Goal: Task Accomplishment & Management: Use online tool/utility

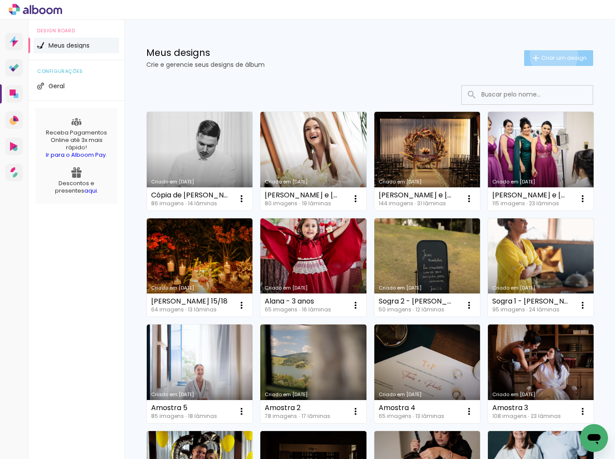
click at [552, 55] on span "Criar um design" at bounding box center [563, 58] width 45 height 6
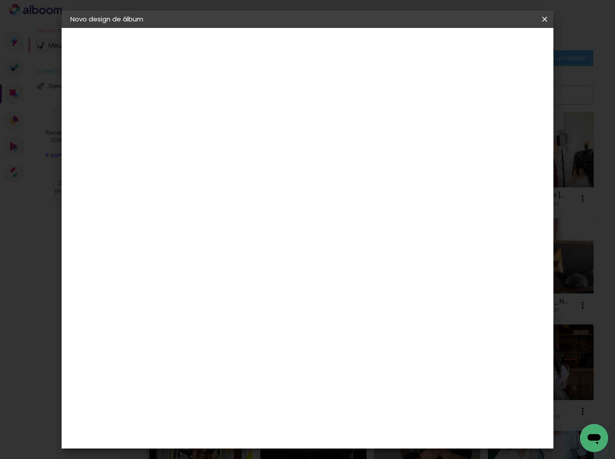
click at [213, 115] on input at bounding box center [213, 117] width 0 height 14
type input "[PERSON_NAME] e [PERSON_NAME]"
type paper-input "[PERSON_NAME] e [PERSON_NAME]"
click at [0, 0] on slot "Avançar" at bounding box center [0, 0] width 0 height 0
click at [245, 162] on input at bounding box center [235, 166] width 88 height 11
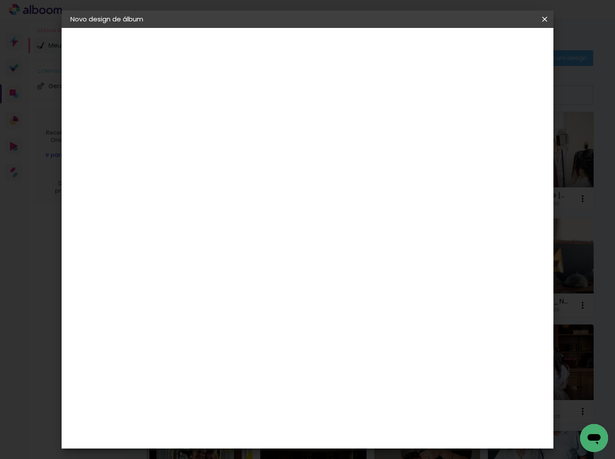
type input "go"
type paper-input "go"
click at [210, 200] on div "Go image" at bounding box center [217, 199] width 21 height 14
click at [353, 50] on paper-button "Avançar" at bounding box center [331, 46] width 43 height 15
click at [247, 145] on input "text" at bounding box center [230, 152] width 34 height 14
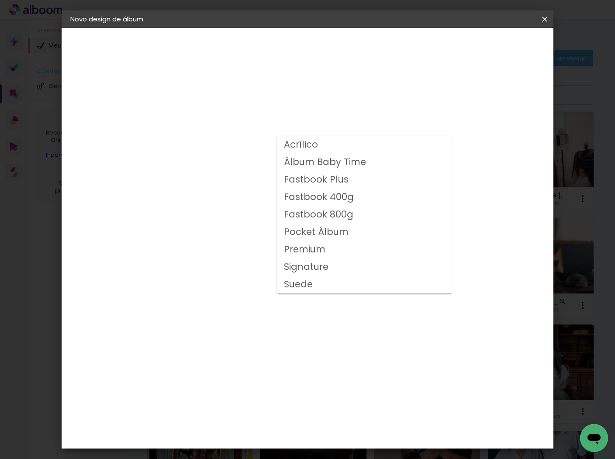
click at [0, 0] on slot "Fastbook 800g" at bounding box center [0, 0] width 0 height 0
type input "Fastbook 800g"
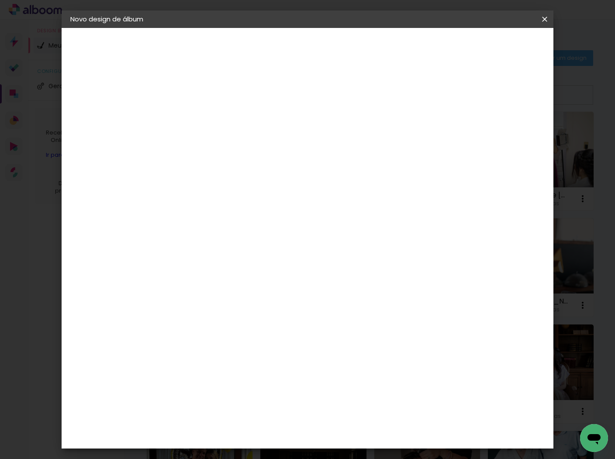
scroll to position [68, 0]
click at [272, 363] on span "30 × 30" at bounding box center [251, 377] width 41 height 28
click at [0, 0] on slot "Avançar" at bounding box center [0, 0] width 0 height 0
click at [497, 44] on span "Iniciar design" at bounding box center [477, 46] width 40 height 6
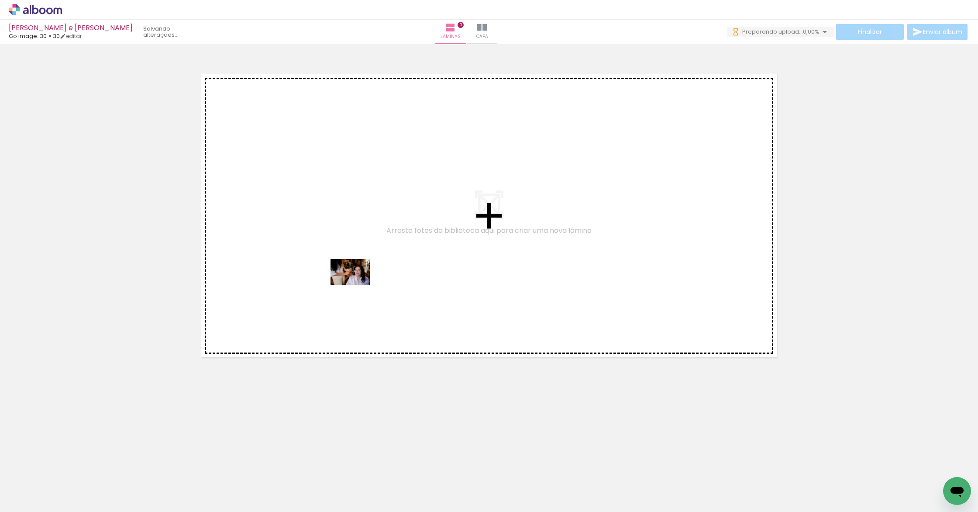
drag, startPoint x: 103, startPoint y: 480, endPoint x: 357, endPoint y: 285, distance: 319.6
click at [357, 285] on quentale-workspace at bounding box center [489, 256] width 978 height 512
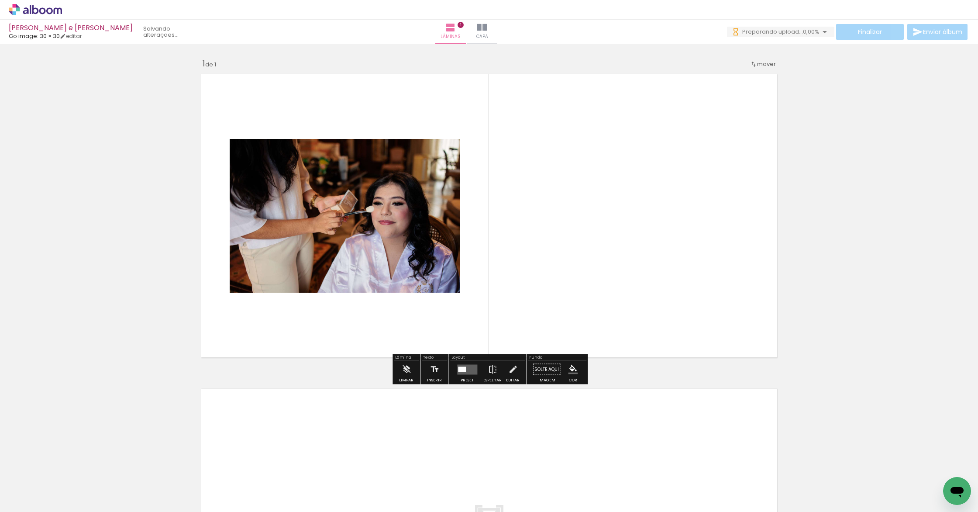
click at [24, 459] on input "Todas as fotos" at bounding box center [24, 485] width 33 height 7
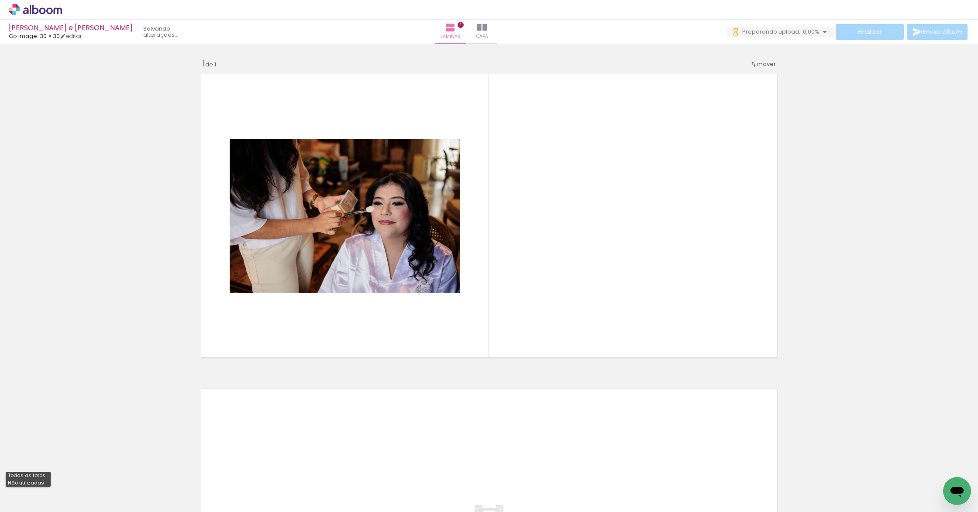
click at [0, 0] on slot "Não utilizadas" at bounding box center [0, 0] width 0 height 0
type input "Não utilizadas"
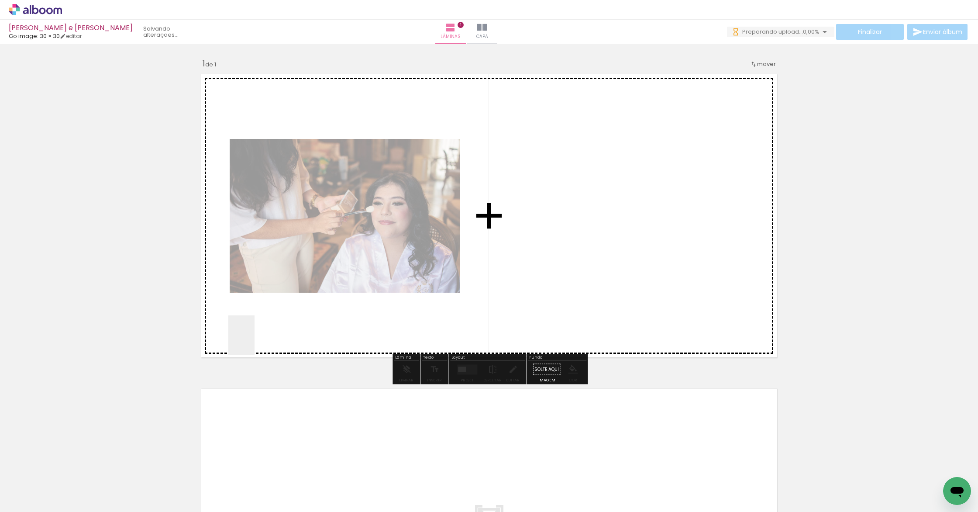
drag, startPoint x: 99, startPoint y: 478, endPoint x: 255, endPoint y: 340, distance: 208.5
click at [255, 340] on quentale-workspace at bounding box center [489, 256] width 978 height 512
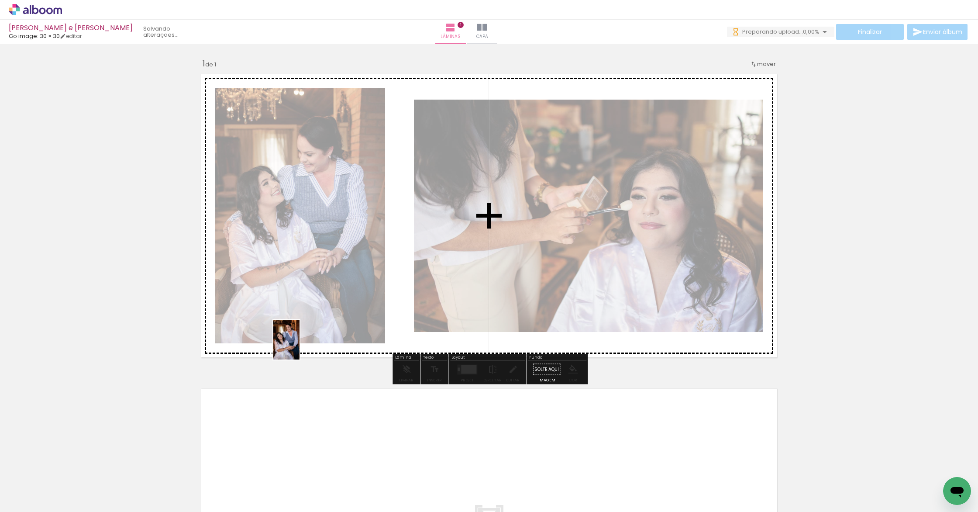
drag, startPoint x: 93, startPoint y: 485, endPoint x: 300, endPoint y: 346, distance: 249.3
click at [300, 346] on quentale-workspace at bounding box center [489, 256] width 978 height 512
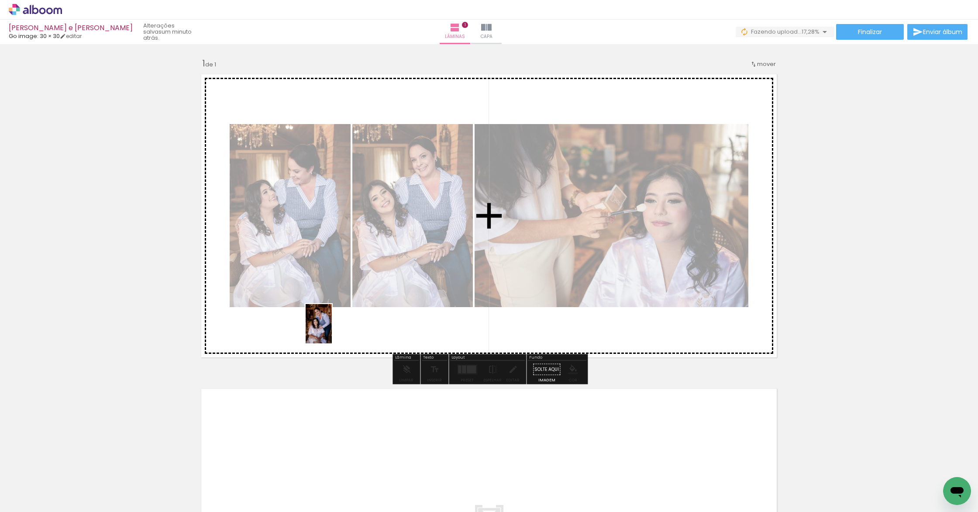
drag, startPoint x: 87, startPoint y: 475, endPoint x: 332, endPoint y: 330, distance: 284.5
click at [331, 330] on quentale-workspace at bounding box center [489, 256] width 978 height 512
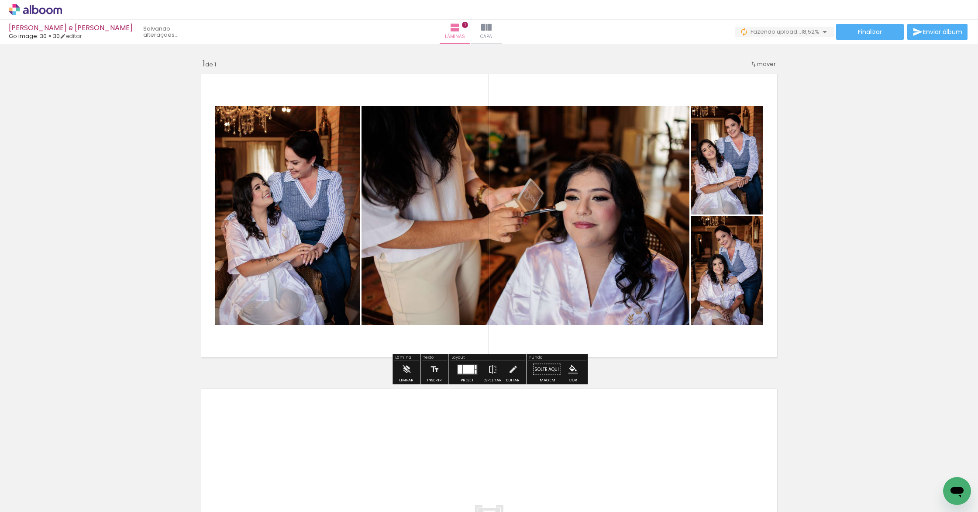
click at [464, 369] on div at bounding box center [468, 369] width 11 height 9
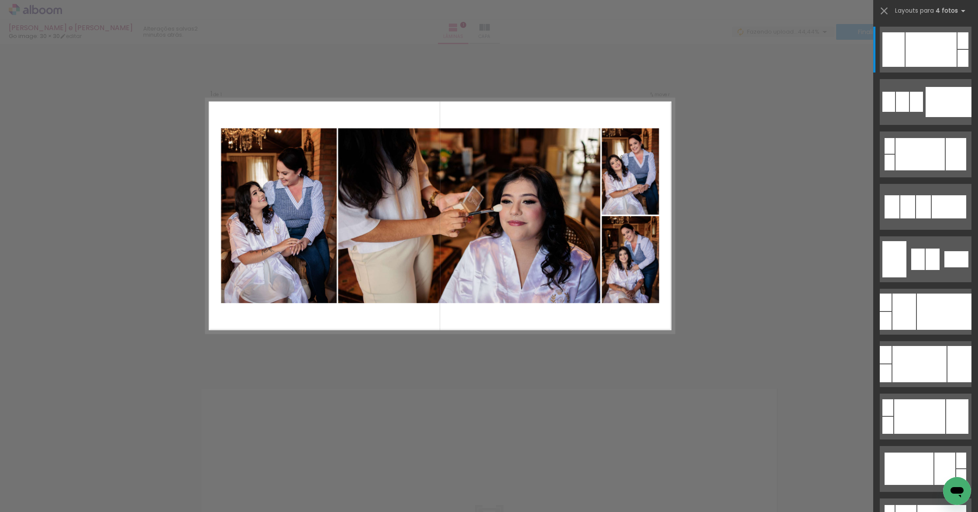
click at [614, 151] on div "Confirmar Cancelar" at bounding box center [489, 369] width 978 height 650
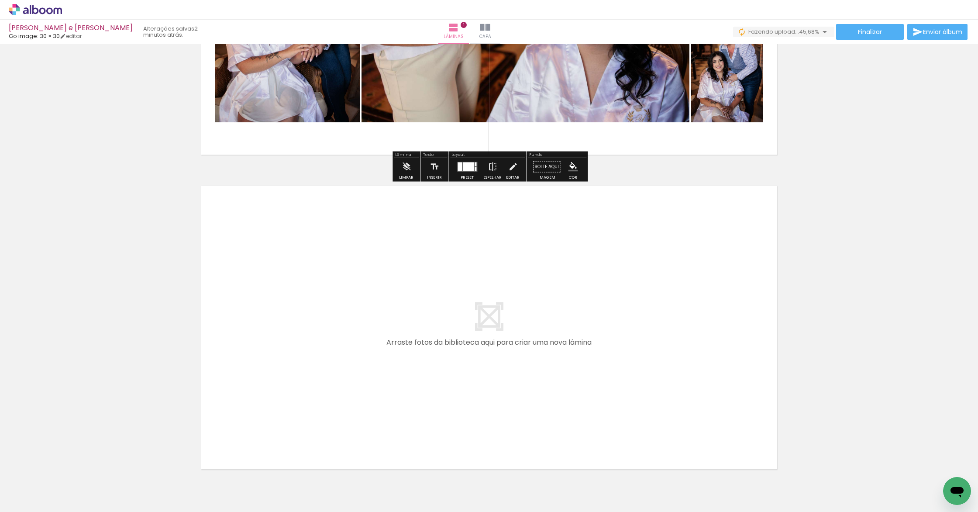
scroll to position [224, 0]
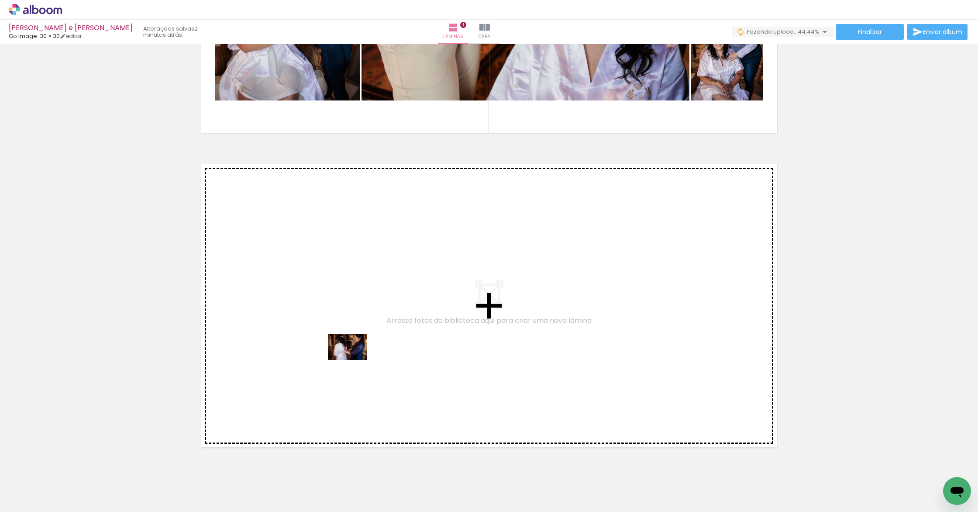
drag, startPoint x: 107, startPoint y: 479, endPoint x: 354, endPoint y: 360, distance: 274.6
click at [354, 360] on quentale-workspace at bounding box center [489, 256] width 978 height 512
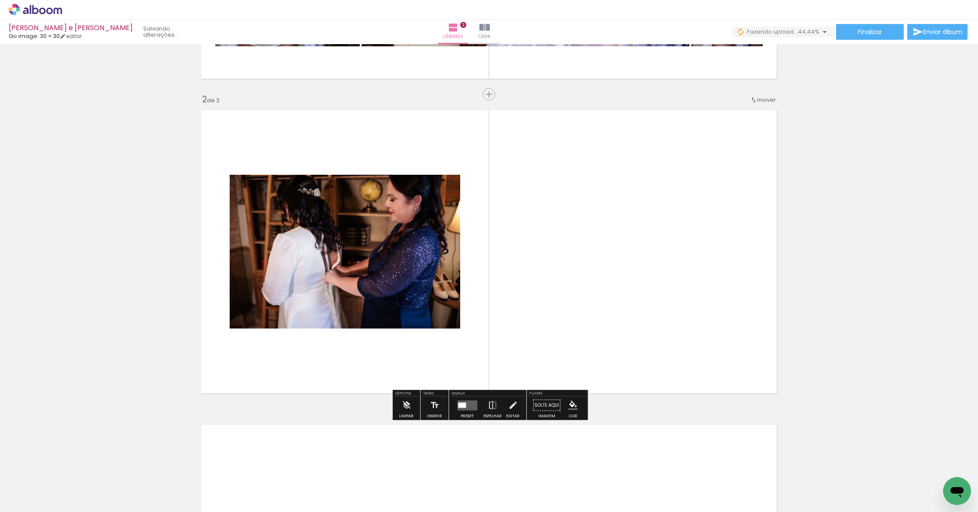
scroll to position [280, 0]
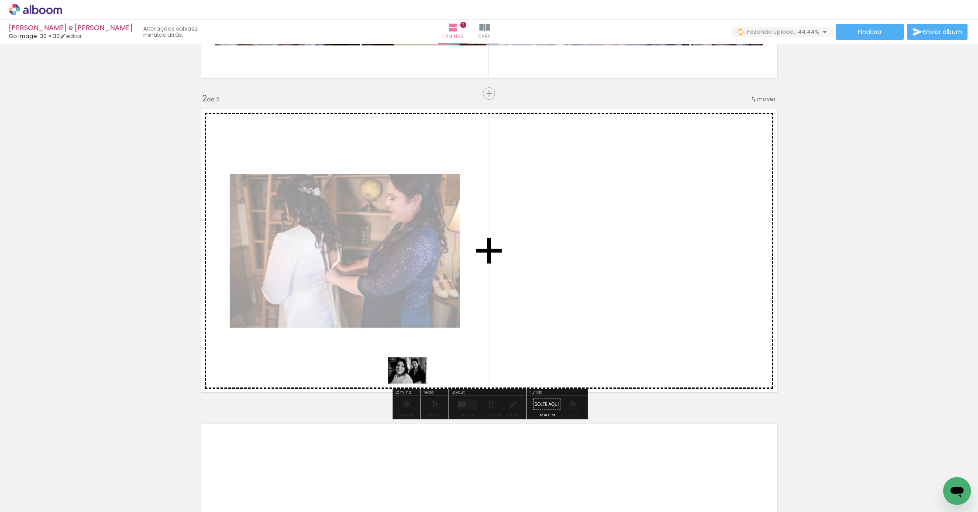
drag, startPoint x: 90, startPoint y: 485, endPoint x: 414, endPoint y: 383, distance: 339.7
click at [414, 383] on quentale-workspace at bounding box center [489, 256] width 978 height 512
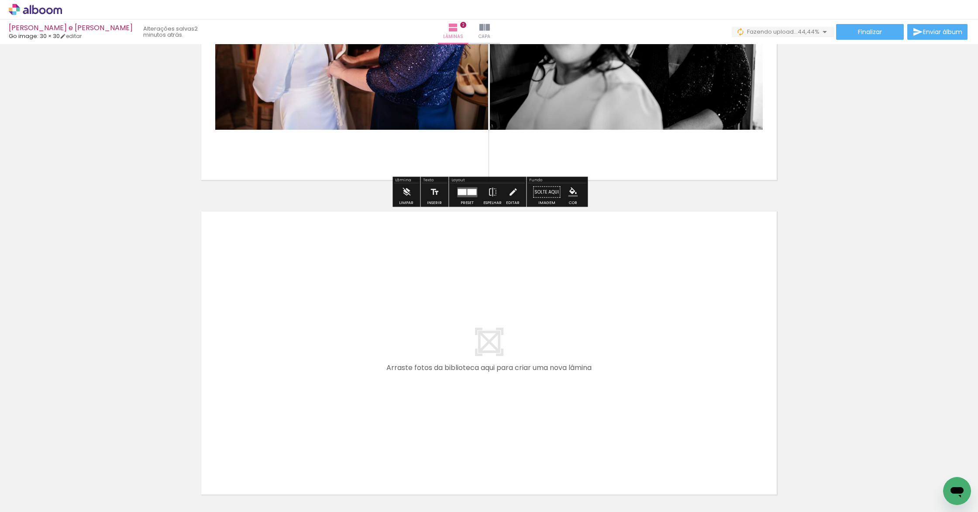
scroll to position [508, 0]
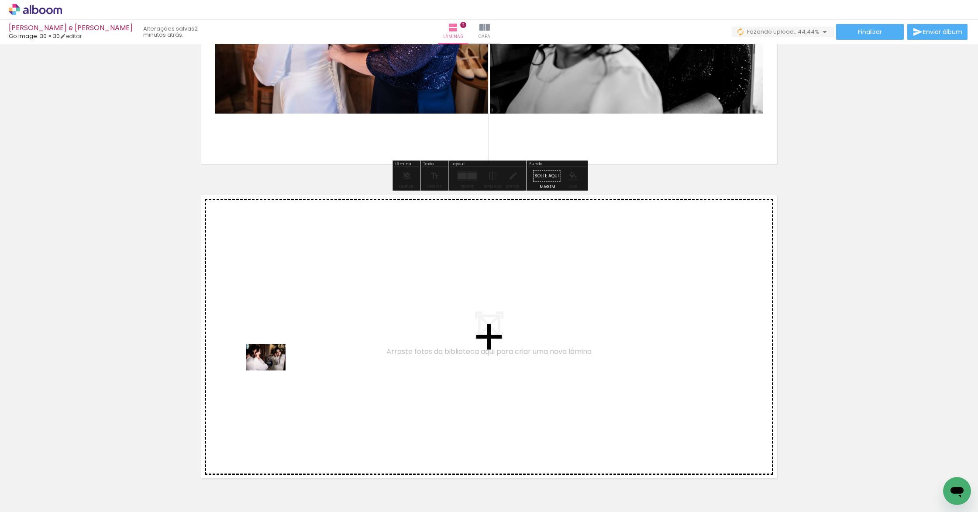
drag, startPoint x: 108, startPoint y: 471, endPoint x: 273, endPoint y: 370, distance: 192.5
click at [273, 370] on quentale-workspace at bounding box center [489, 256] width 978 height 512
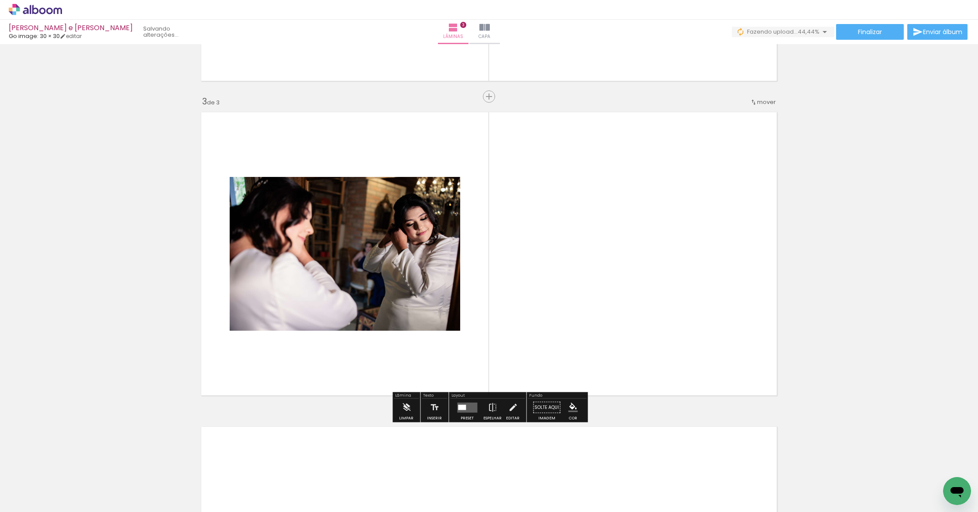
scroll to position [594, 0]
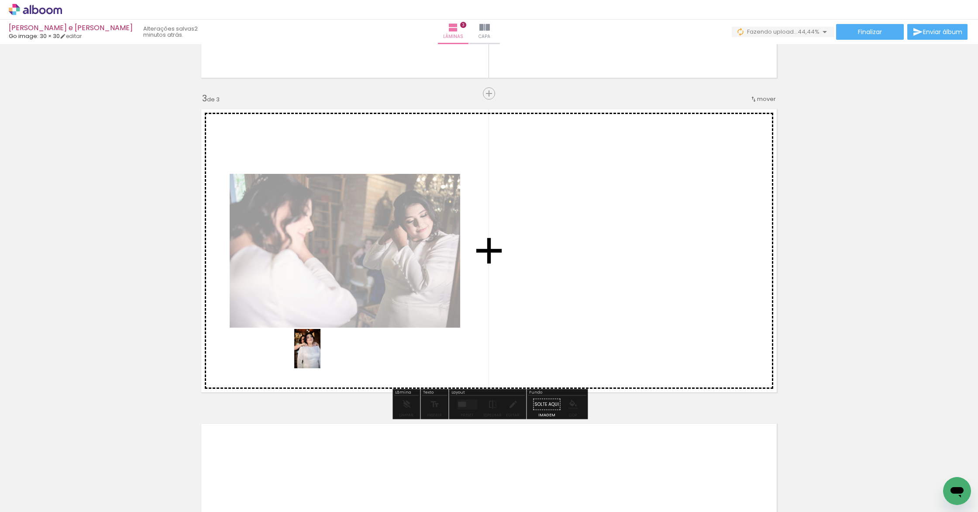
drag, startPoint x: 101, startPoint y: 483, endPoint x: 329, endPoint y: 351, distance: 262.8
click at [329, 351] on quentale-workspace at bounding box center [489, 256] width 978 height 512
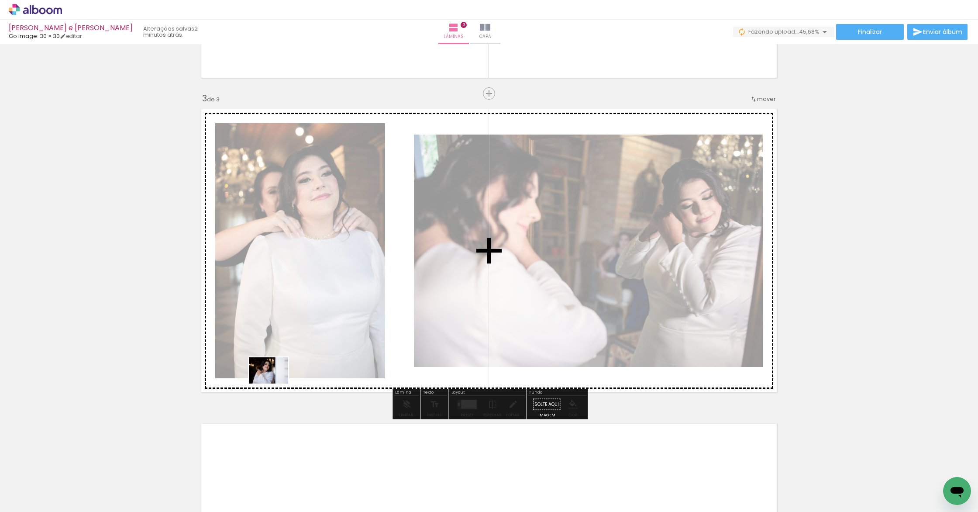
drag, startPoint x: 230, startPoint y: 478, endPoint x: 275, endPoint y: 383, distance: 104.5
click at [275, 383] on quentale-workspace at bounding box center [489, 256] width 978 height 512
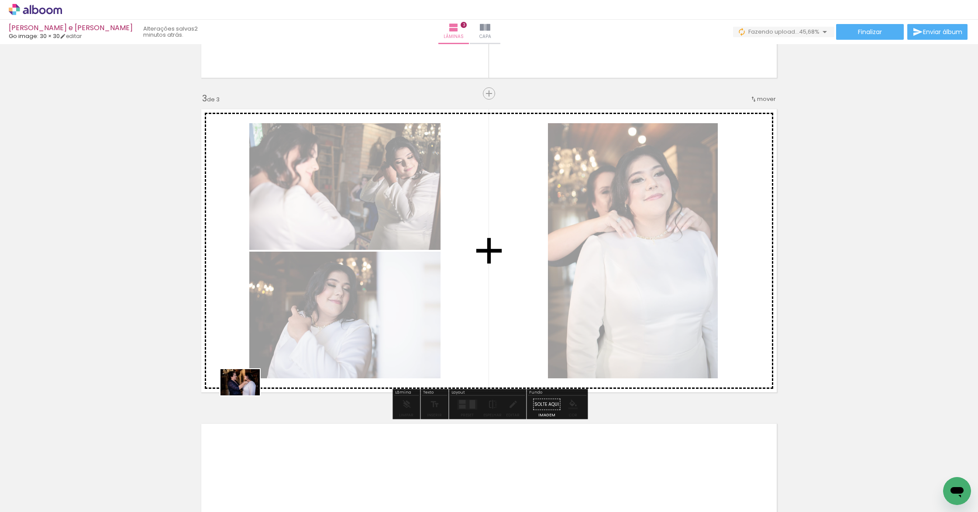
drag, startPoint x: 139, startPoint y: 488, endPoint x: 247, endPoint y: 395, distance: 141.8
click at [247, 395] on quentale-workspace at bounding box center [489, 256] width 978 height 512
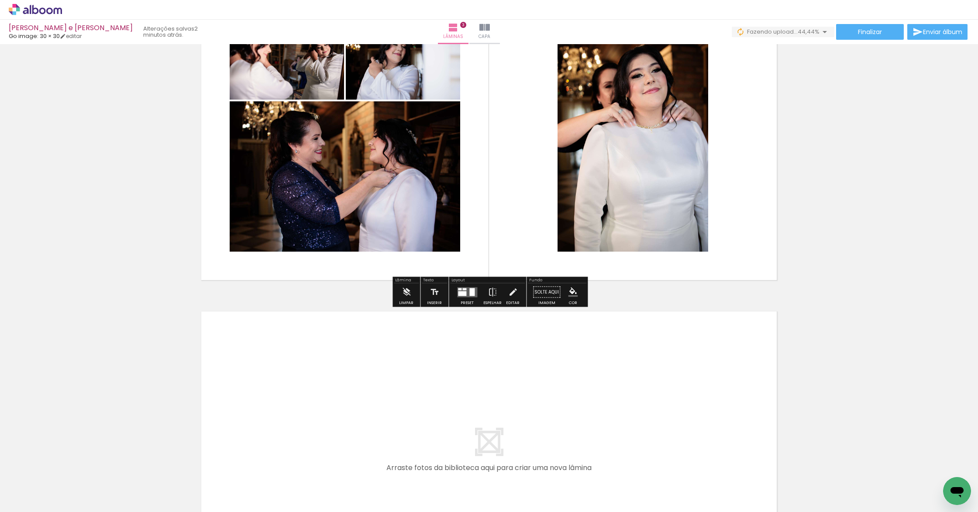
scroll to position [703, 0]
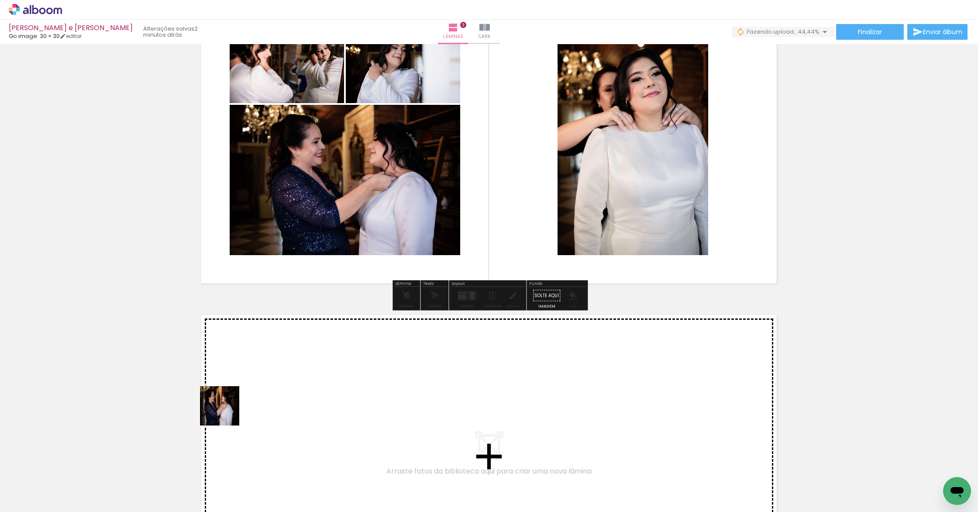
click at [260, 400] on quentale-workspace at bounding box center [489, 256] width 978 height 512
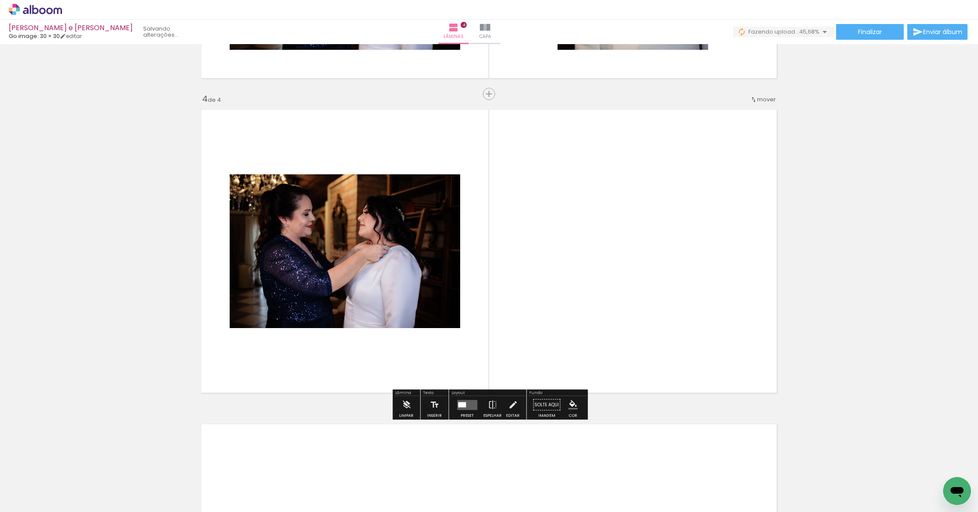
scroll to position [908, 0]
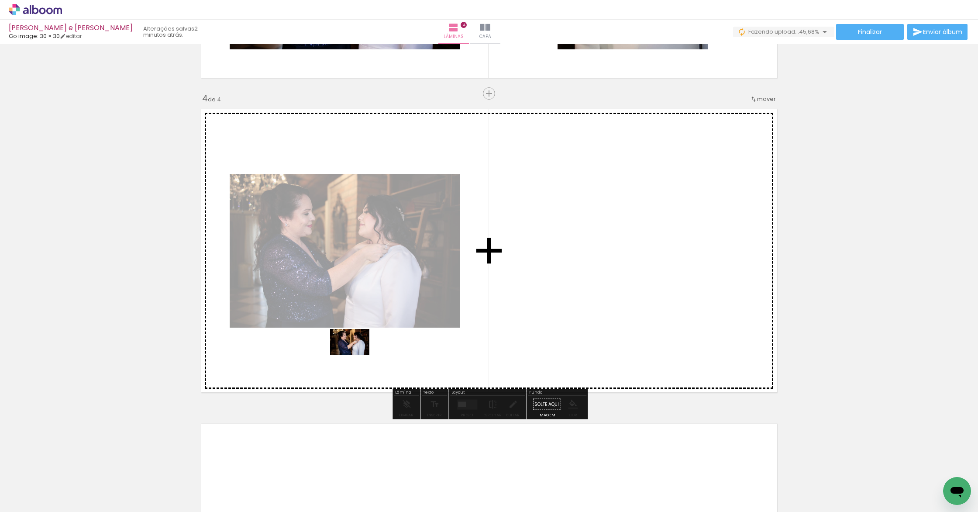
drag, startPoint x: 101, startPoint y: 481, endPoint x: 356, endPoint y: 355, distance: 284.6
click at [356, 355] on quentale-workspace at bounding box center [489, 256] width 978 height 512
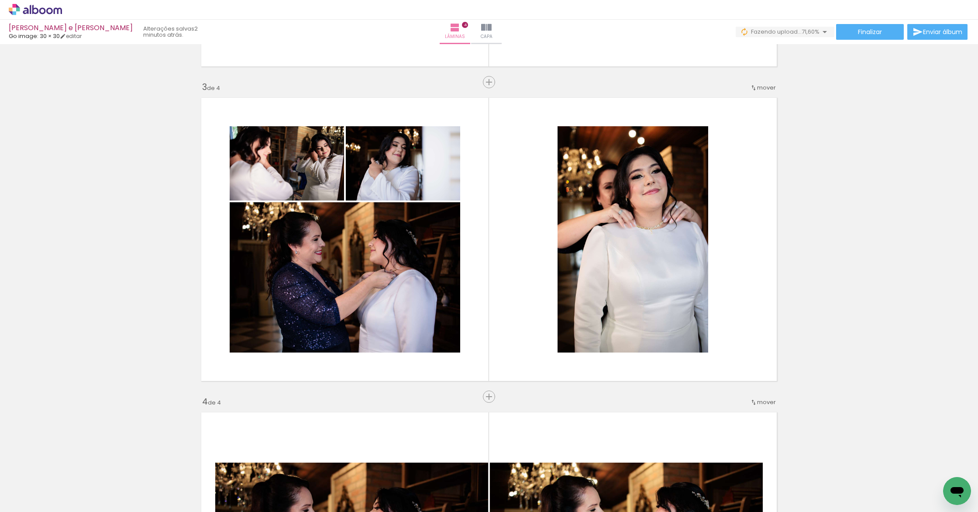
scroll to position [604, 0]
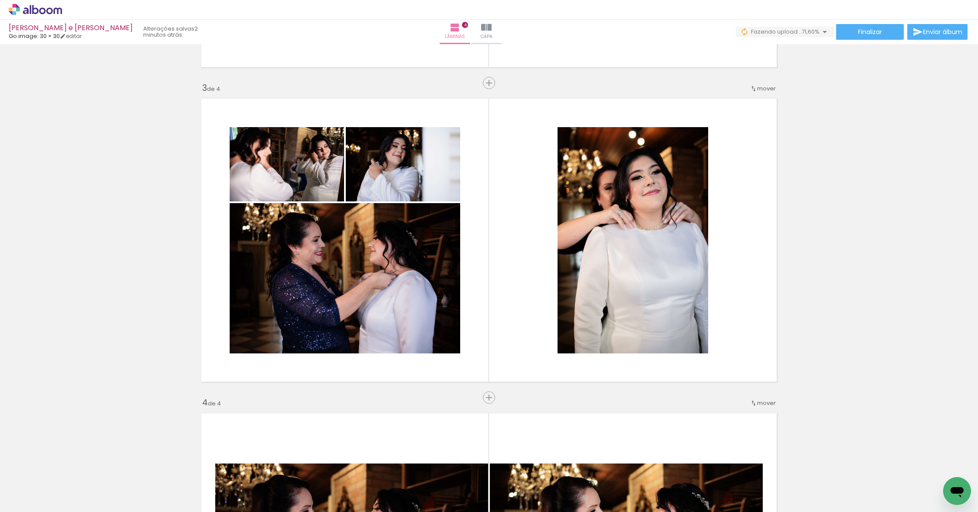
click at [438, 459] on div at bounding box center [429, 482] width 29 height 43
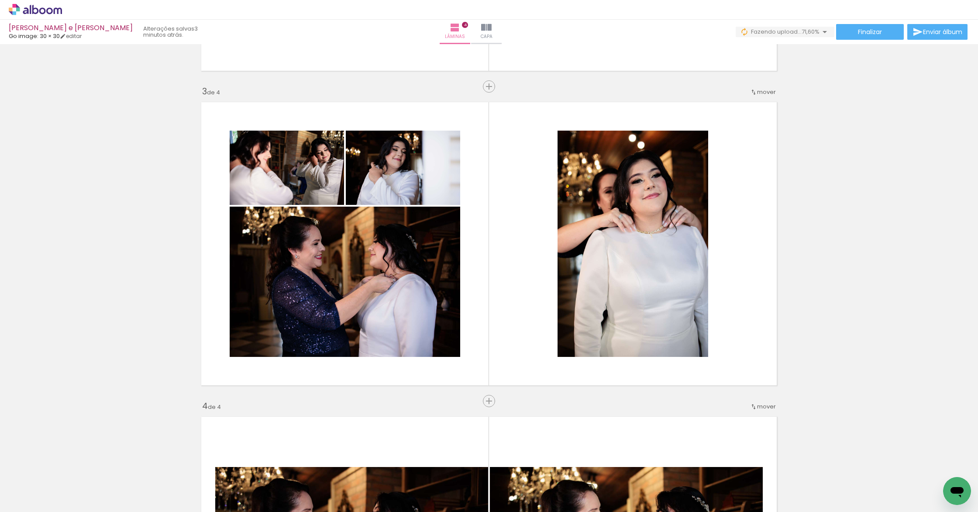
click at [493, 459] on div at bounding box center [478, 482] width 29 height 43
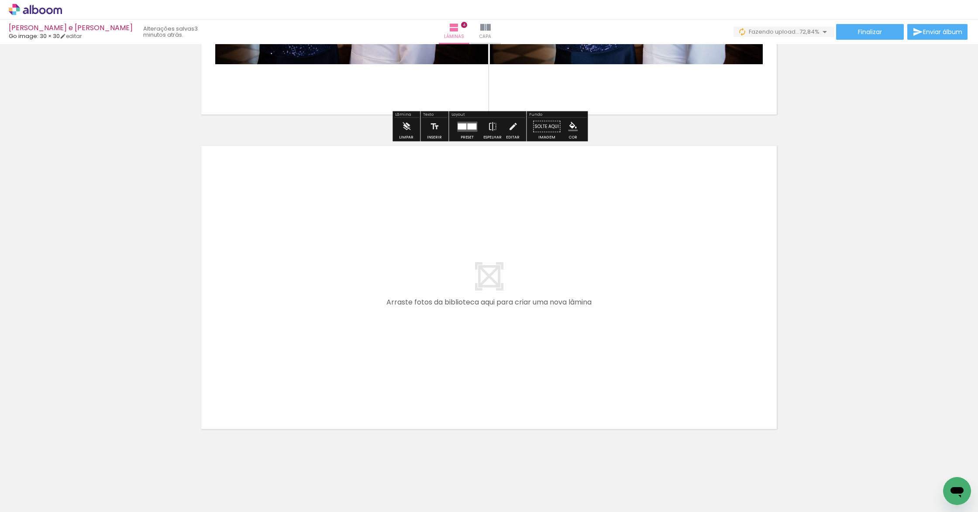
scroll to position [1184, 0]
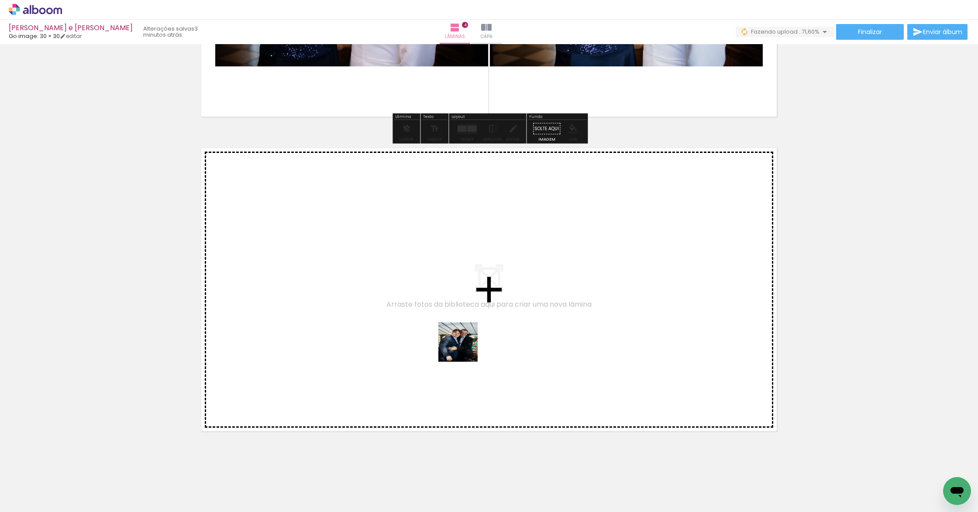
drag, startPoint x: 483, startPoint y: 489, endPoint x: 465, endPoint y: 349, distance: 141.8
click at [465, 349] on quentale-workspace at bounding box center [489, 256] width 978 height 512
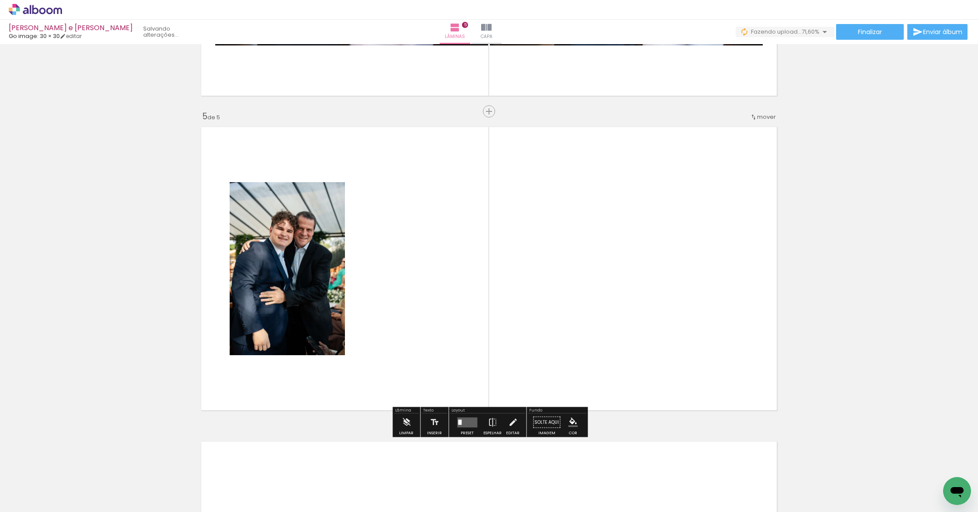
scroll to position [1223, 0]
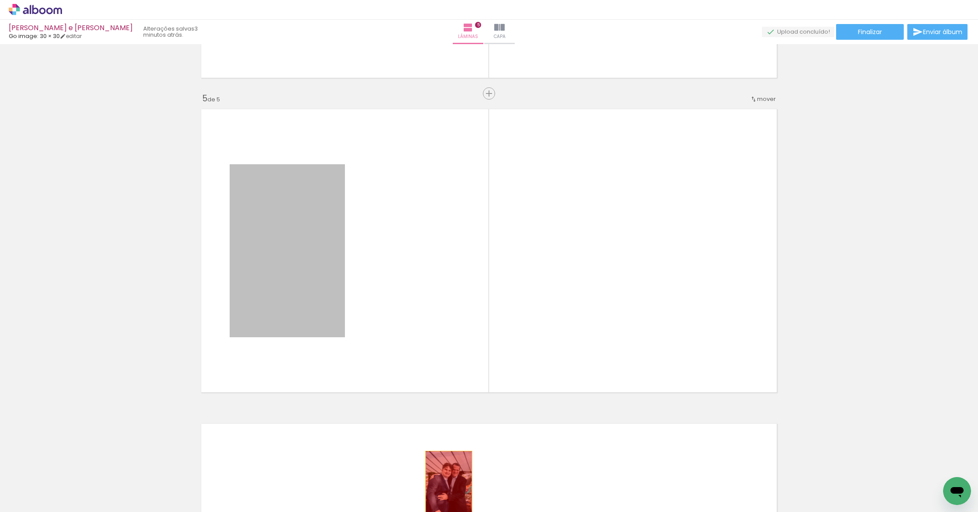
drag, startPoint x: 292, startPoint y: 245, endPoint x: 449, endPoint y: 485, distance: 287.1
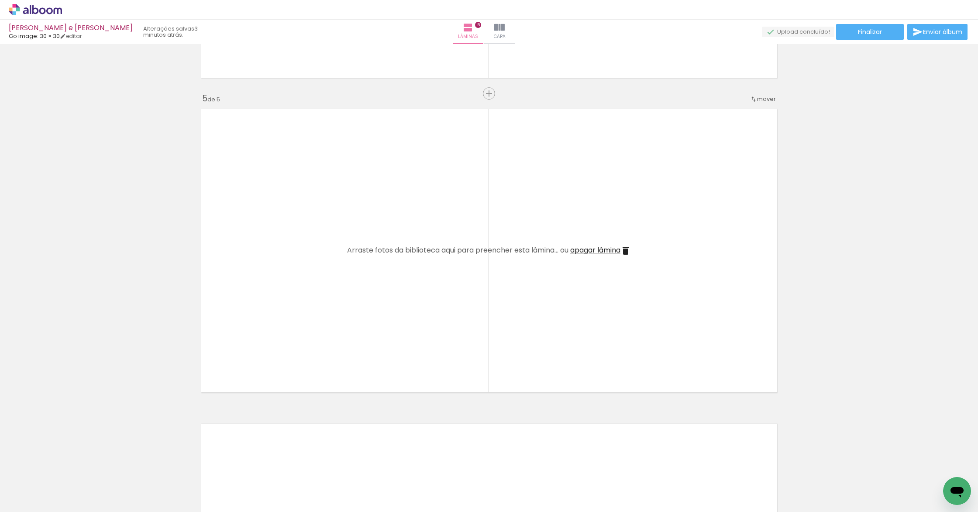
click at [464, 459] on iron-icon at bounding box center [459, 464] width 9 height 9
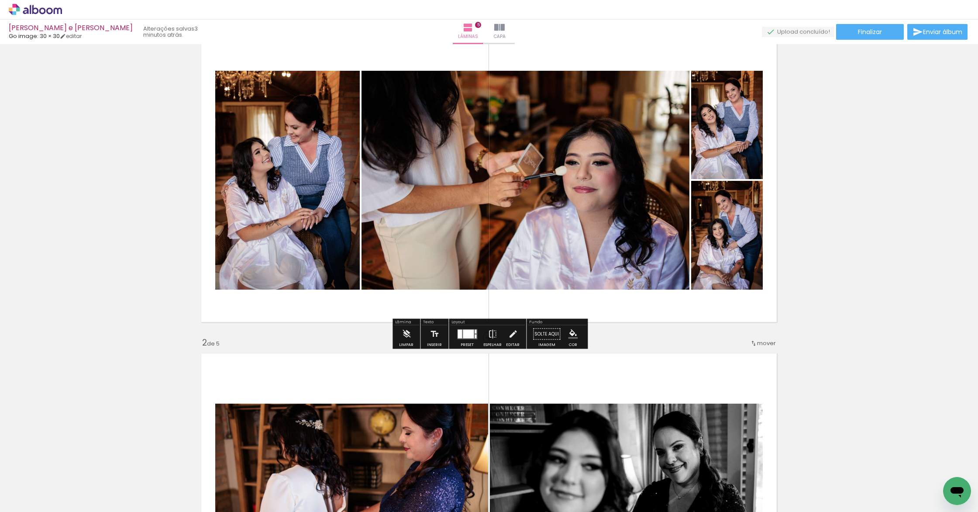
scroll to position [43, 0]
